Goal: Information Seeking & Learning: Learn about a topic

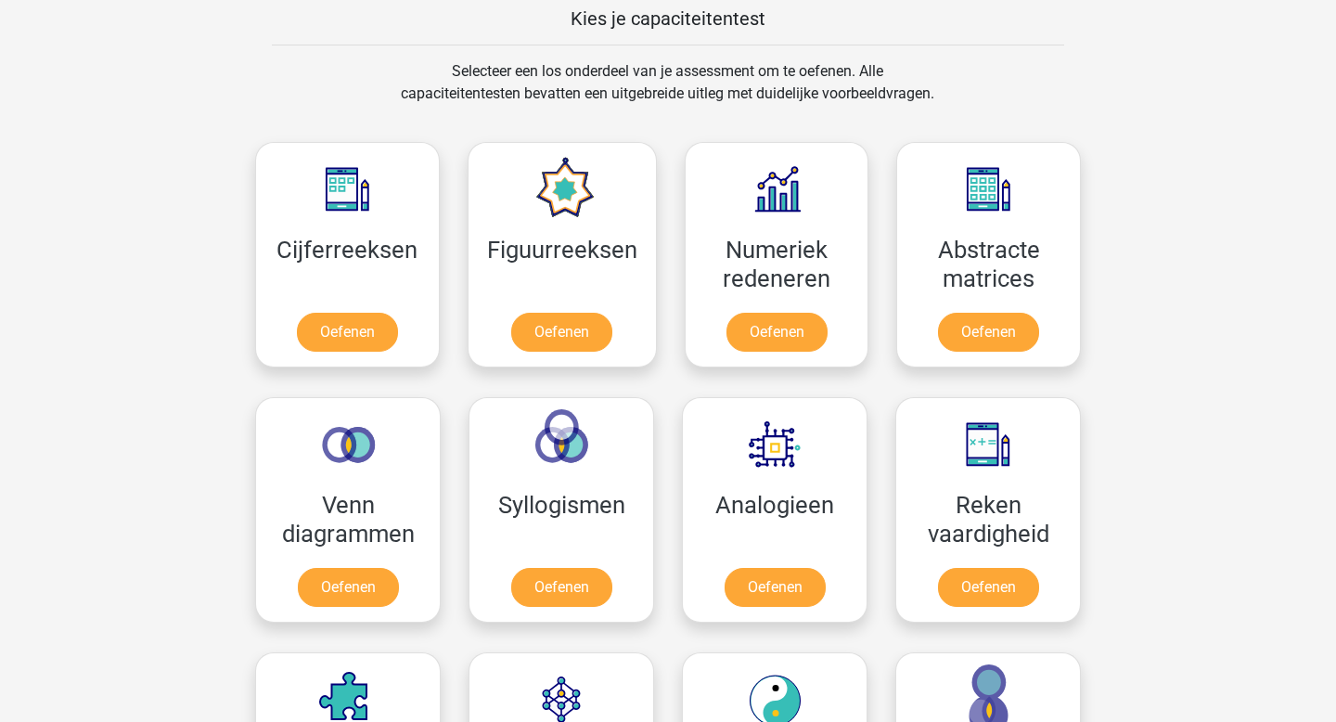
scroll to position [754, 0]
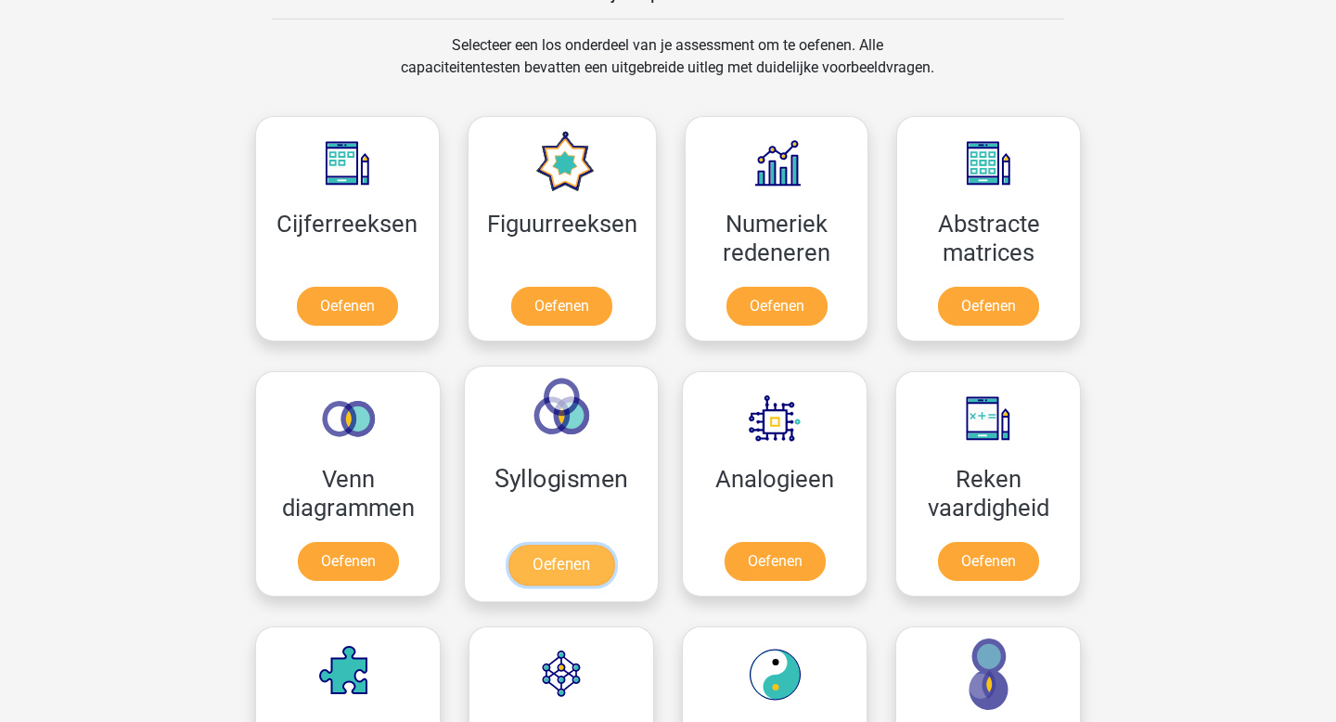
click at [558, 578] on link "Oefenen" at bounding box center [561, 565] width 106 height 41
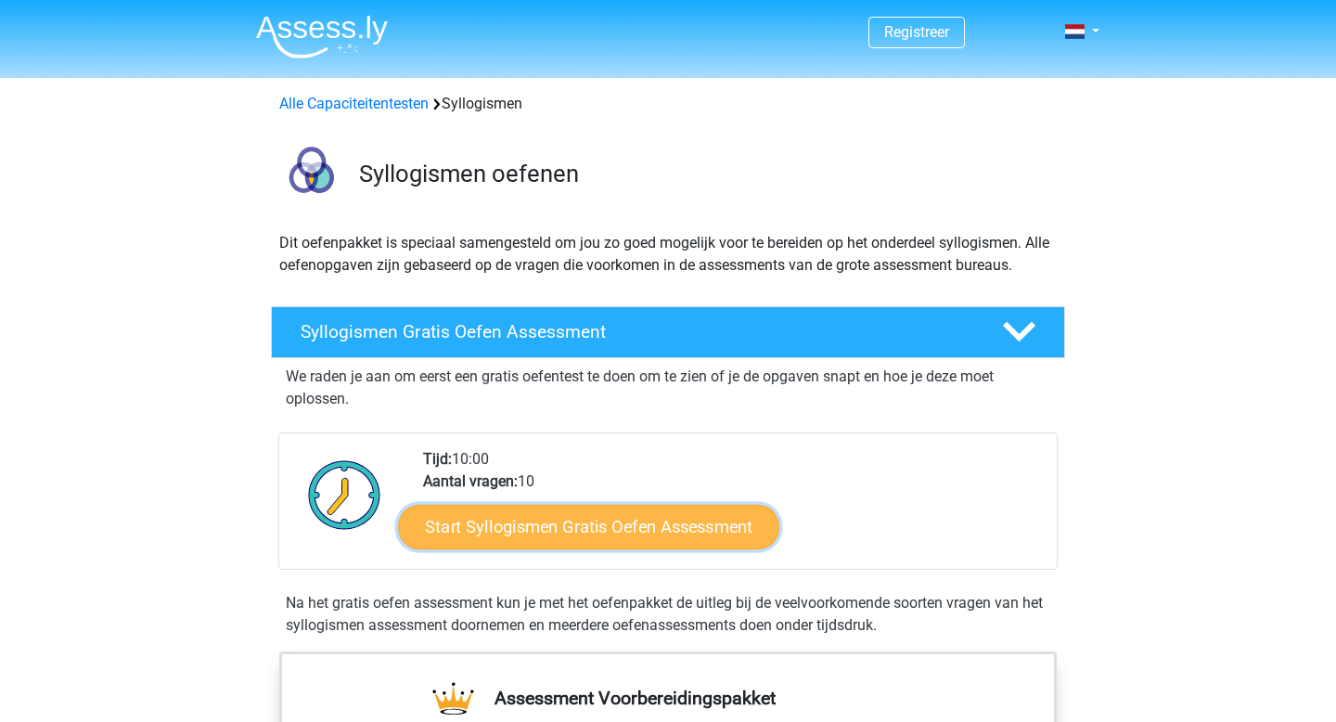
click at [635, 531] on link "Start Syllogismen Gratis Oefen Assessment" at bounding box center [589, 526] width 381 height 45
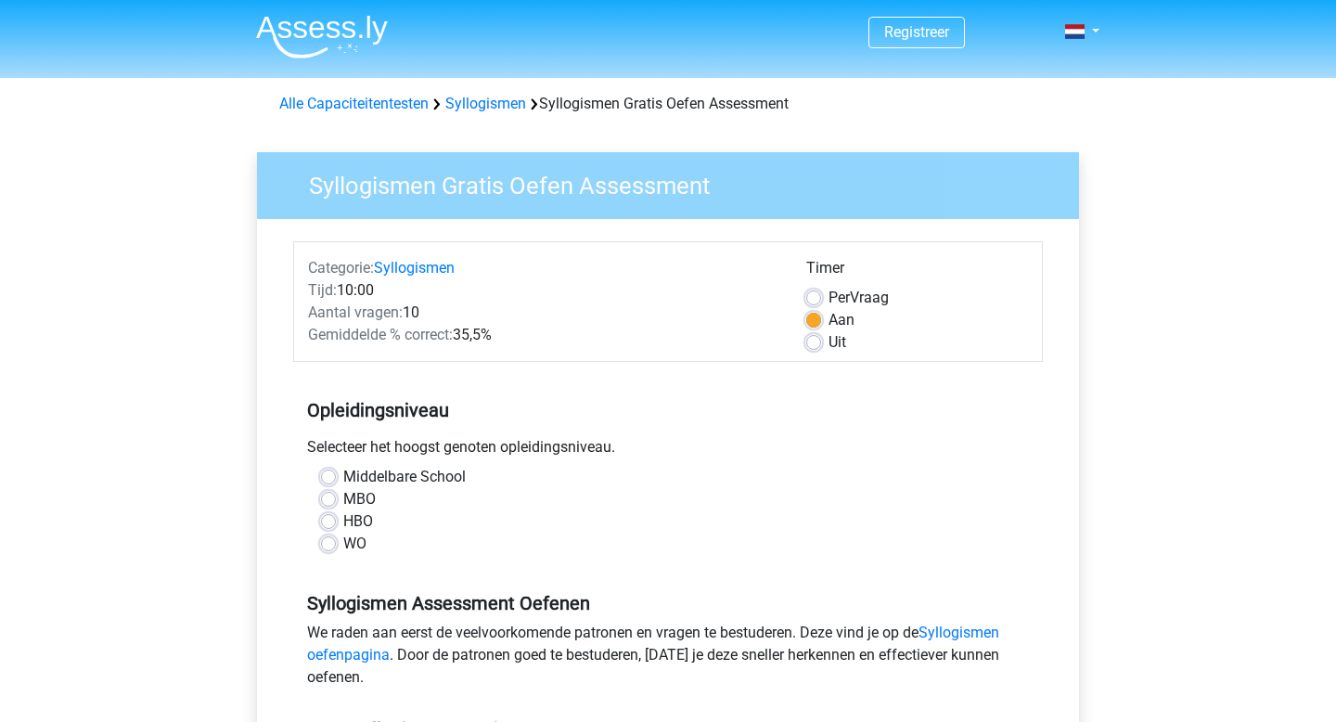
scroll to position [32, 0]
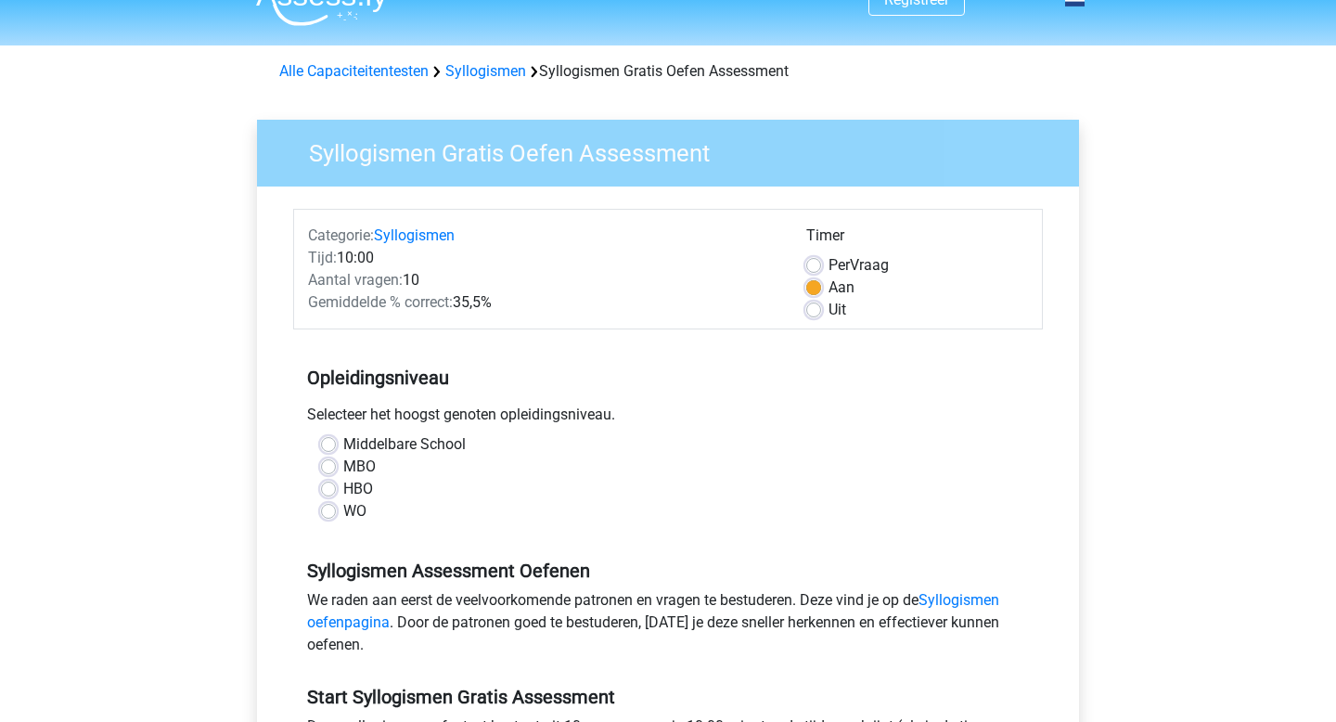
click at [346, 512] on label "WO" at bounding box center [354, 511] width 23 height 22
click at [336, 512] on input "WO" at bounding box center [328, 509] width 15 height 19
radio input "true"
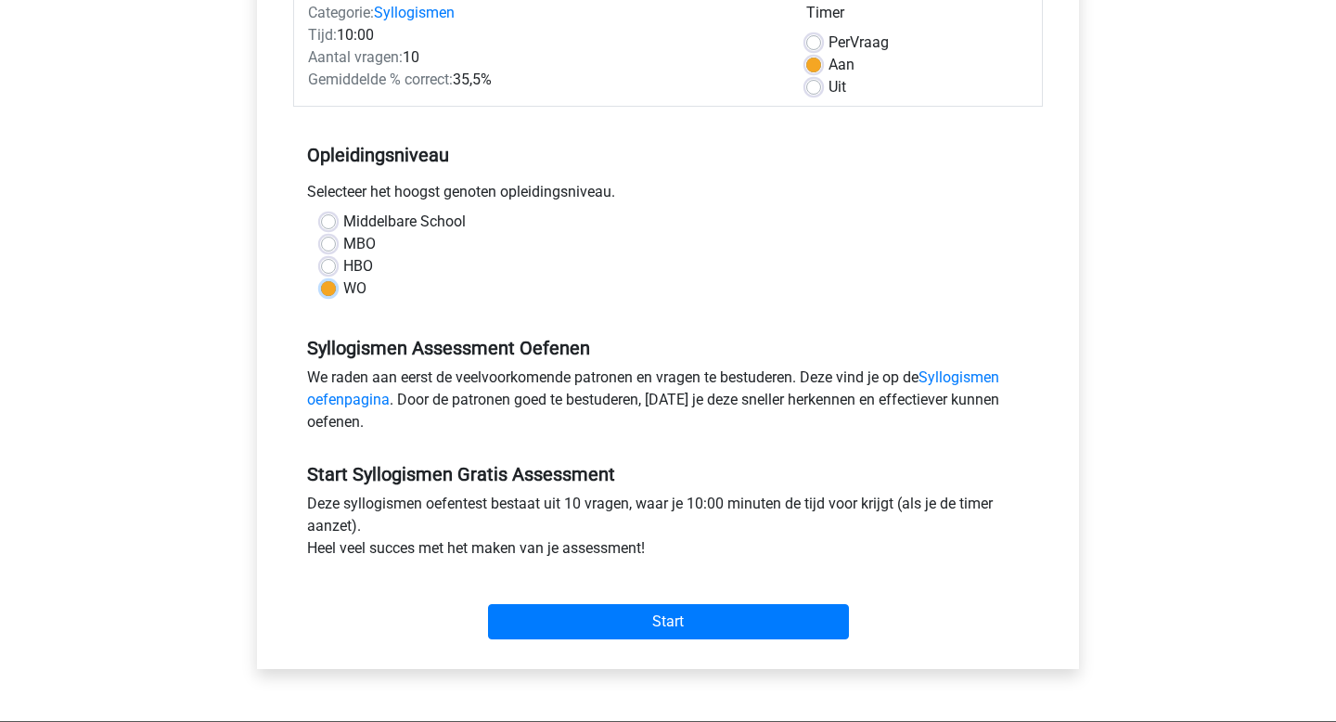
scroll to position [253, 0]
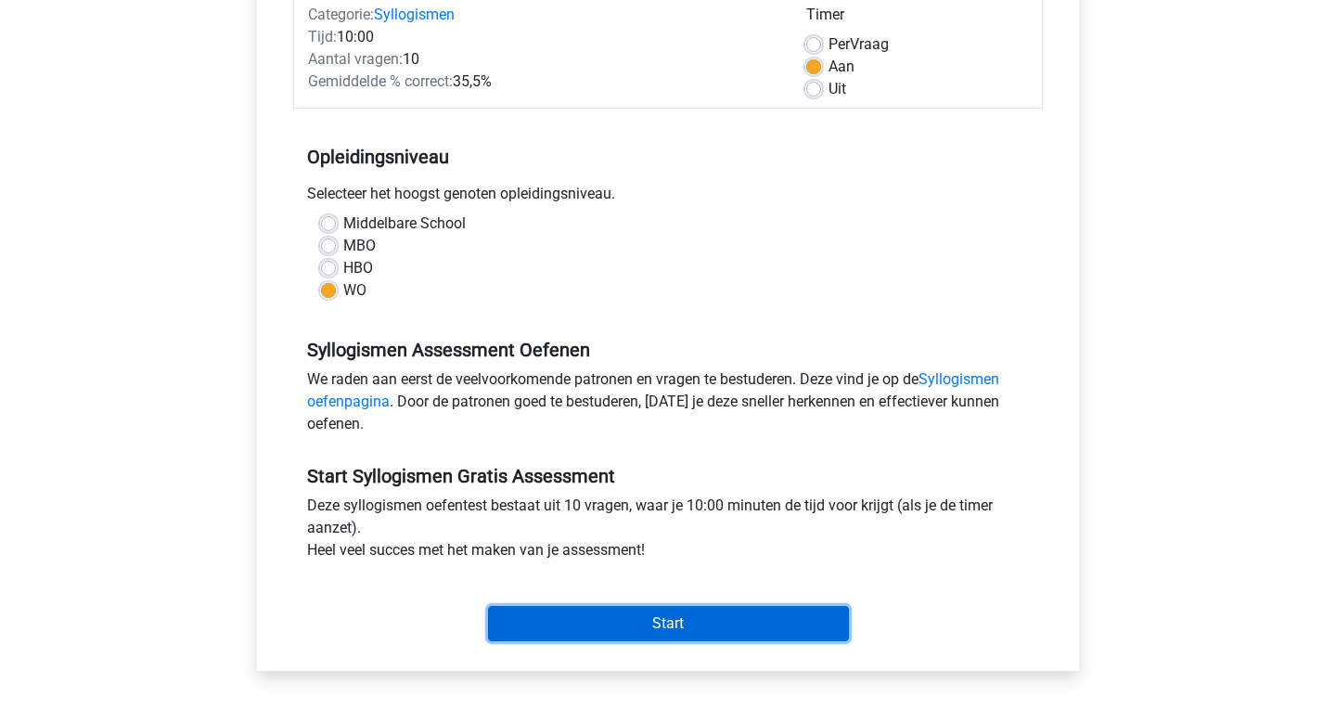
click at [763, 606] on input "Start" at bounding box center [668, 623] width 361 height 35
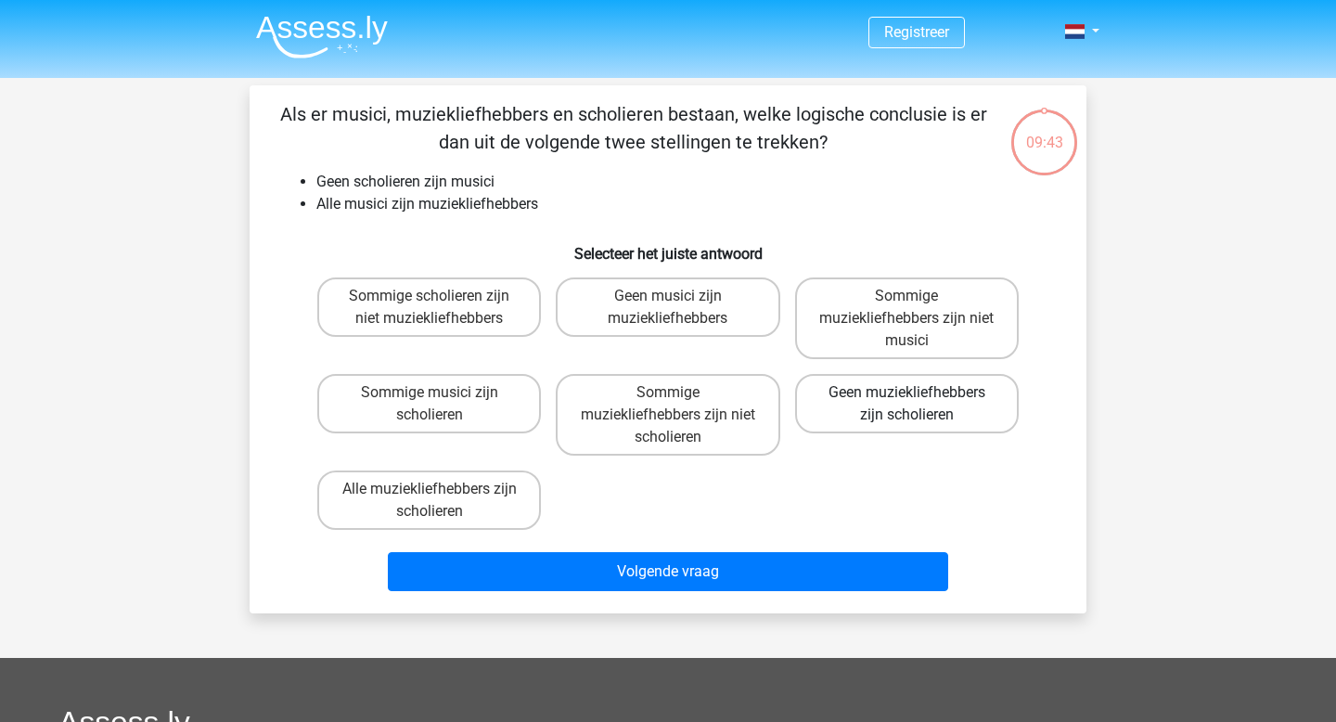
click at [909, 406] on label "Geen muziekliefhebbers zijn scholieren" at bounding box center [907, 403] width 224 height 59
click at [909, 404] on input "Geen muziekliefhebbers zijn scholieren" at bounding box center [912, 398] width 12 height 12
radio input "true"
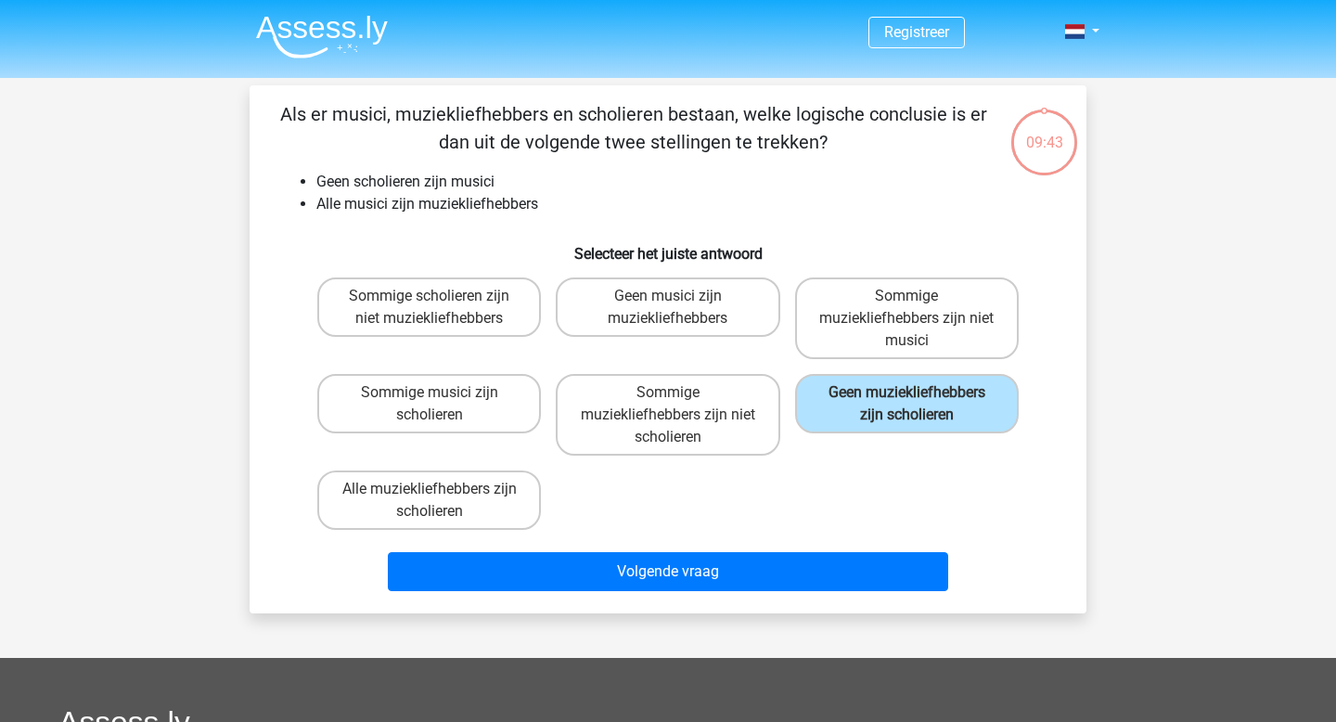
click at [748, 593] on div "Volgende vraag" at bounding box center [668, 575] width 716 height 46
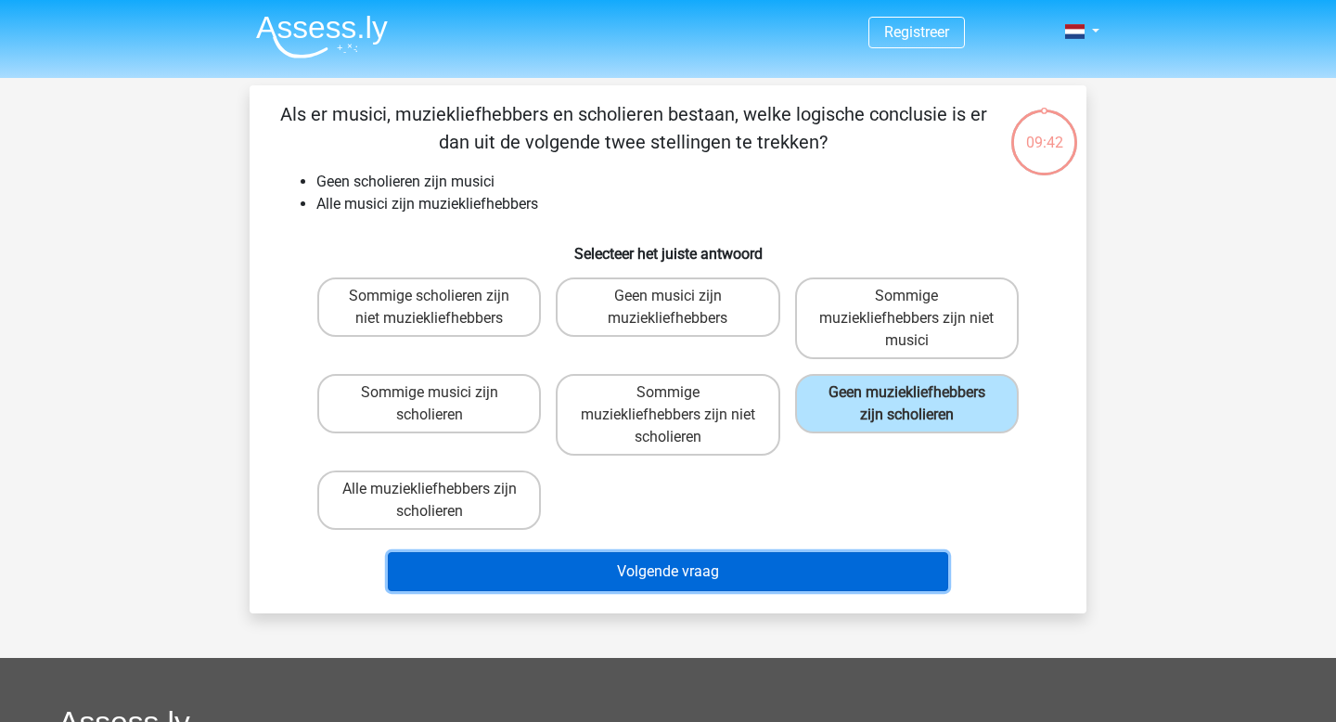
click at [767, 574] on button "Volgende vraag" at bounding box center [668, 571] width 561 height 39
